Goal: Information Seeking & Learning: Learn about a topic

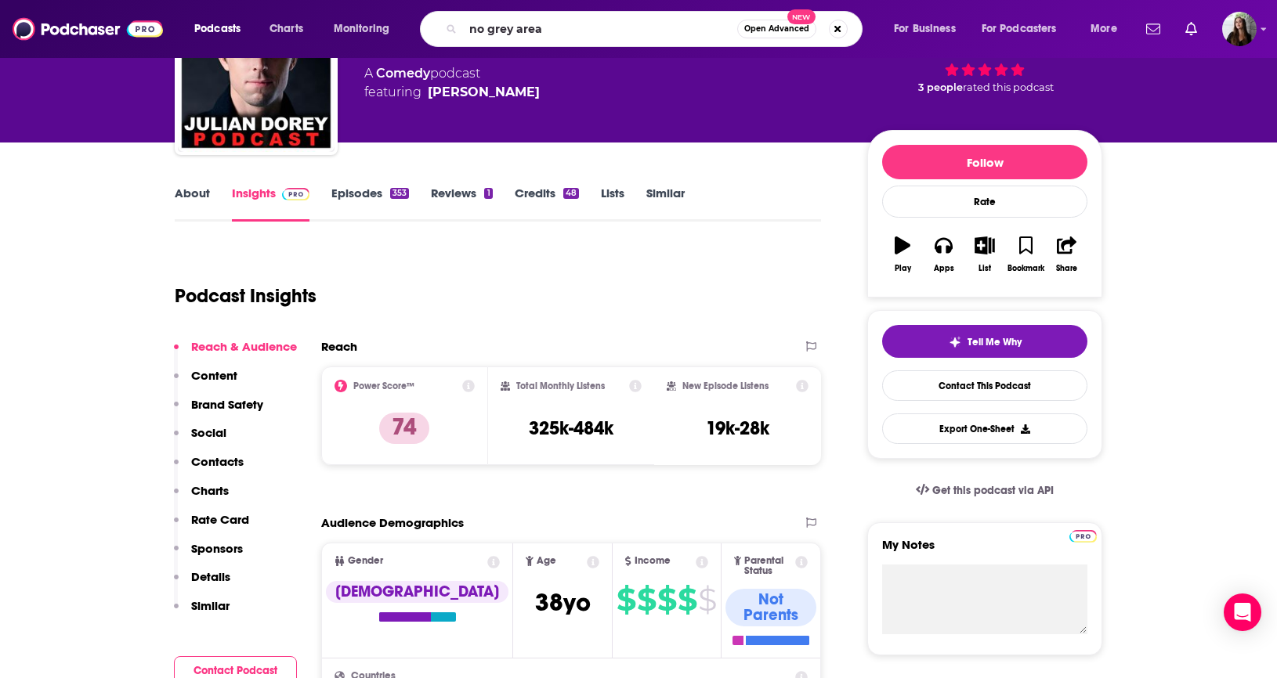
type input "no grey areas"
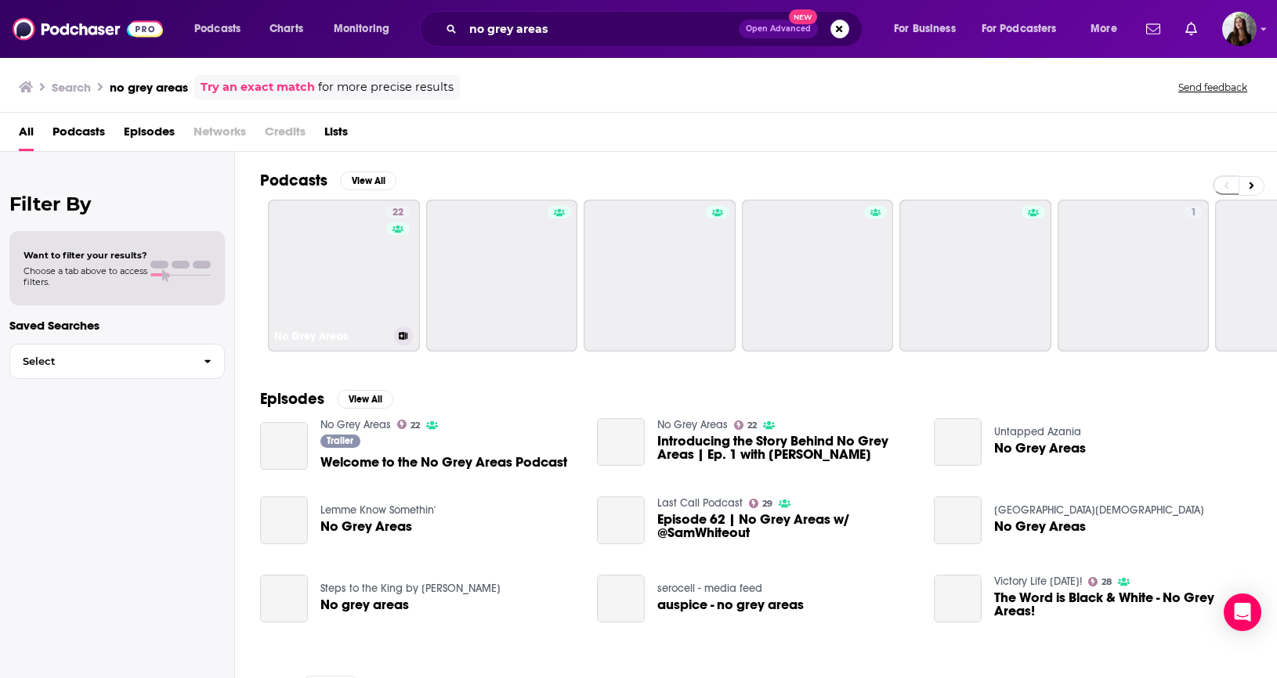
scroll to position [9, 0]
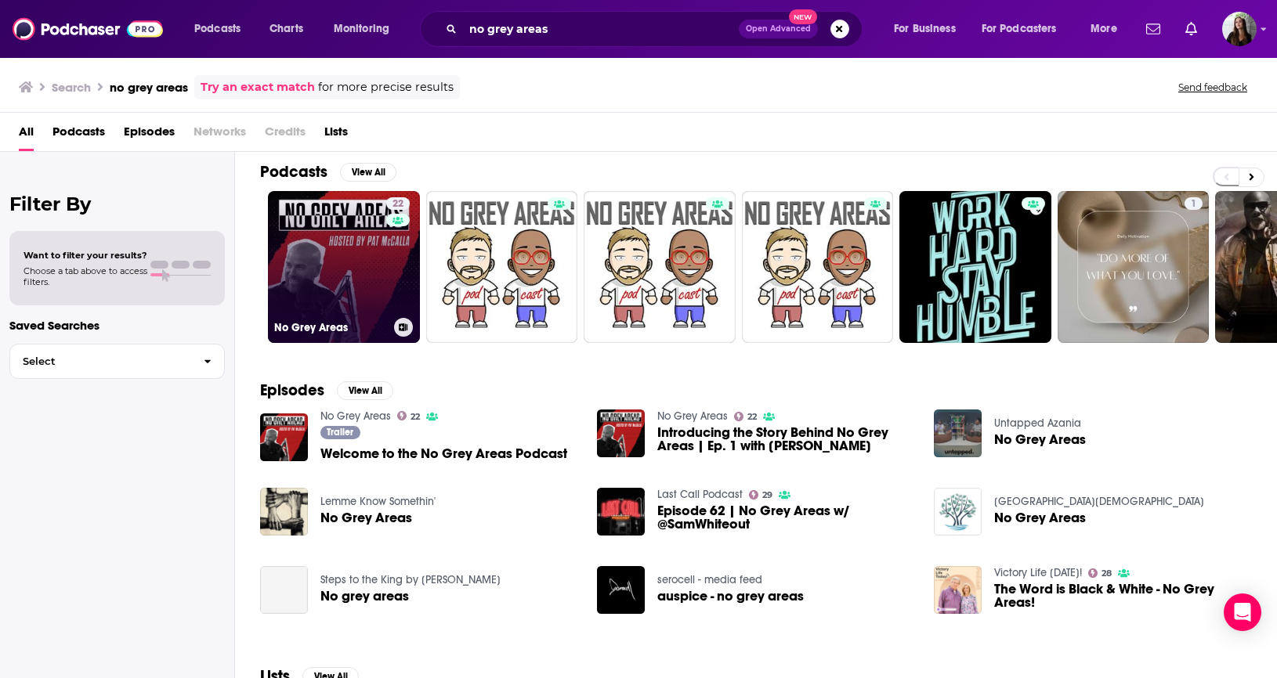
click at [329, 254] on link "22 No Grey Areas" at bounding box center [344, 267] width 152 height 152
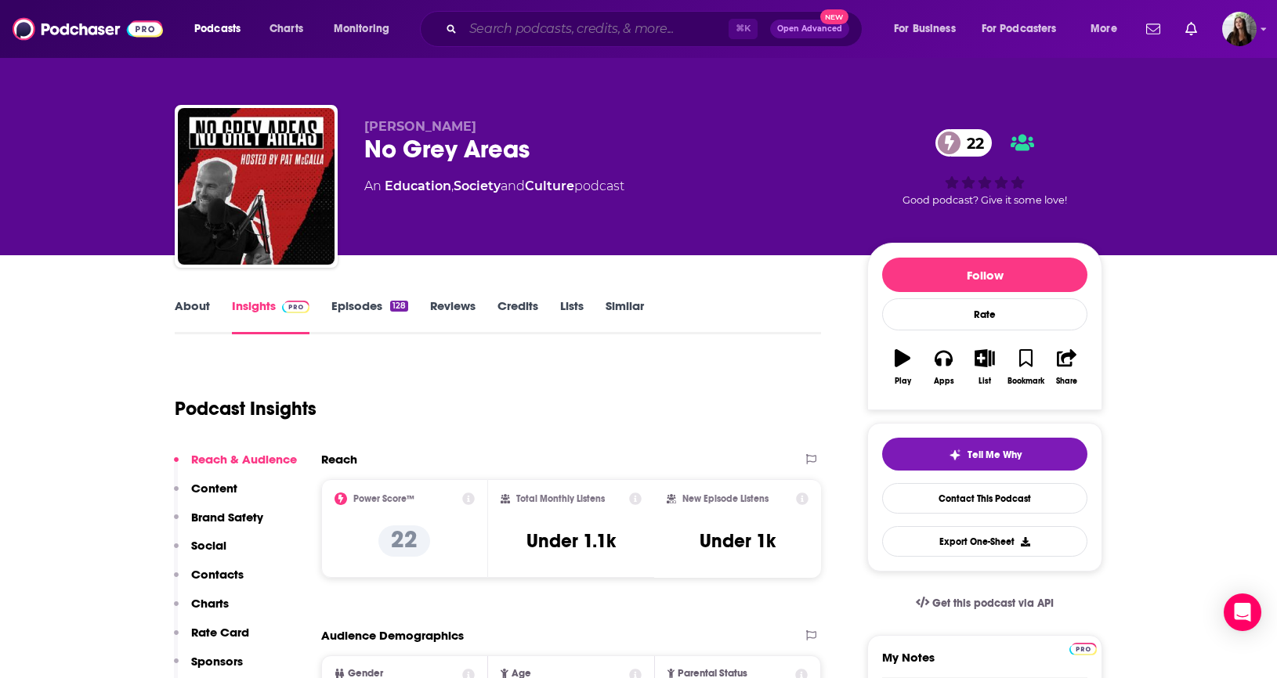
click at [588, 27] on input "Search podcasts, credits, & more..." at bounding box center [596, 28] width 266 height 25
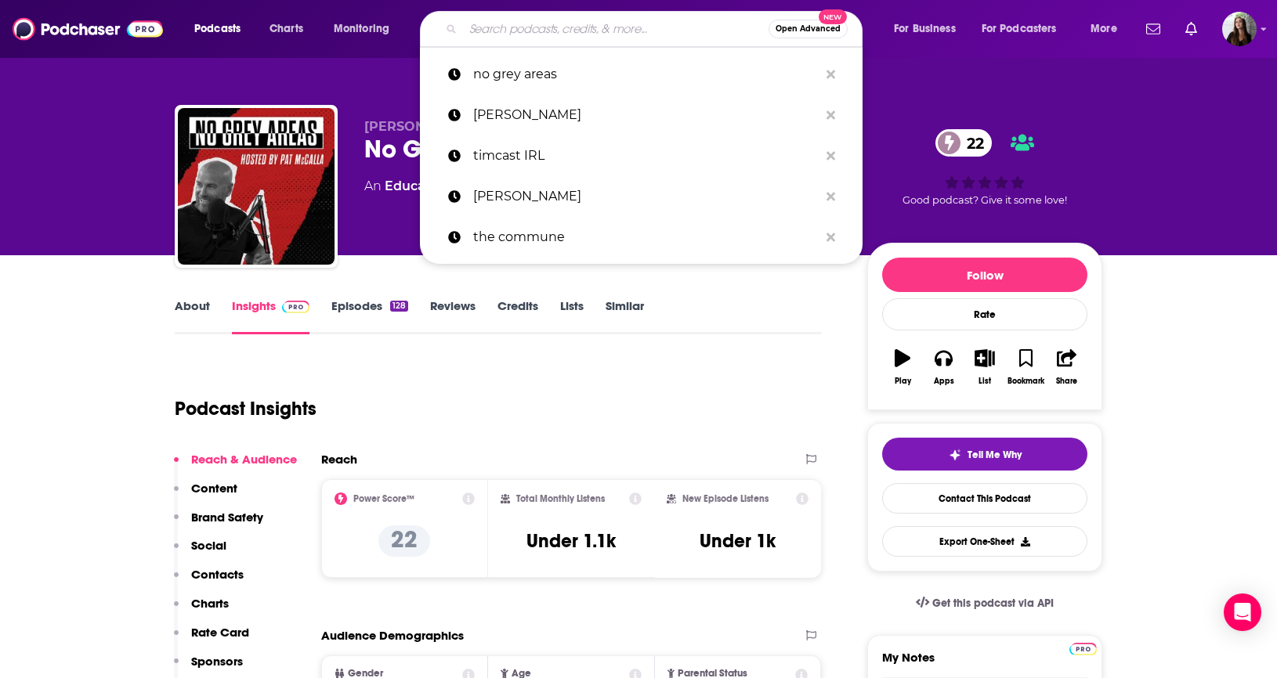
paste input "Hey, That's Me!"
type input "Hey, That's Me!"
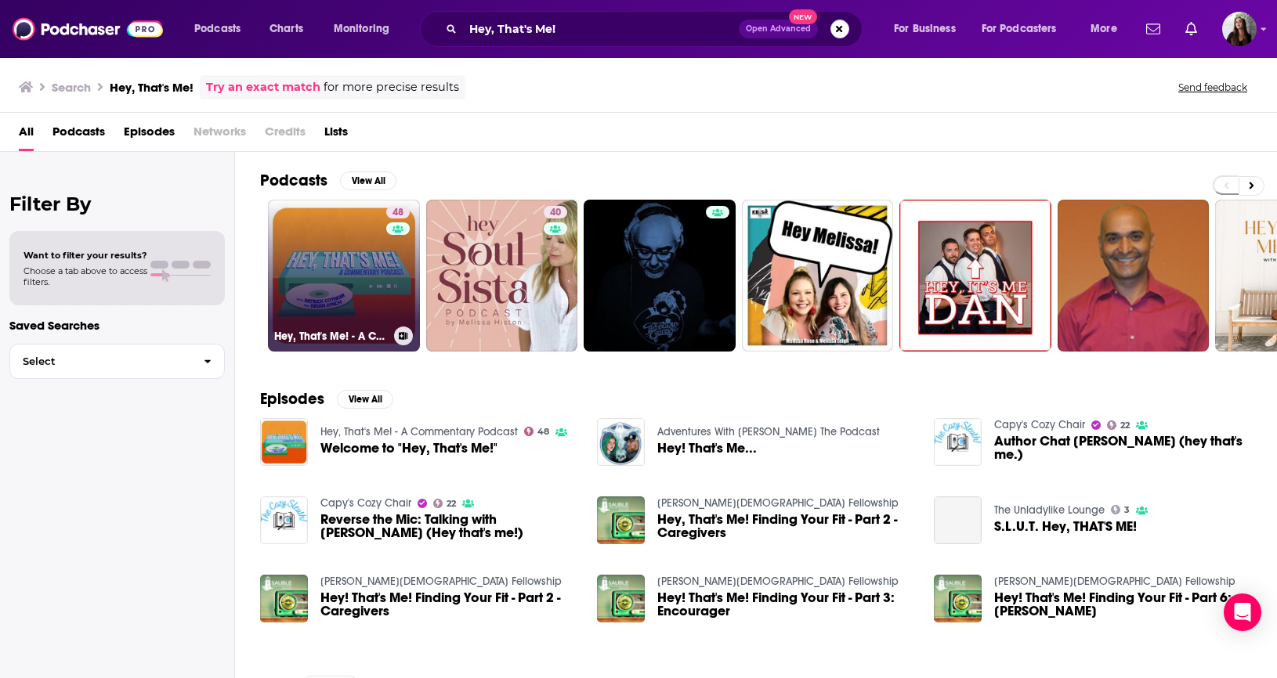
click at [298, 260] on link "48 Hey, That's Me! - A Commentary Podcast" at bounding box center [344, 276] width 152 height 152
